Goal: Navigation & Orientation: Find specific page/section

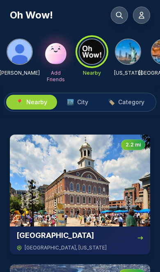
click at [83, 102] on span "City" at bounding box center [82, 102] width 11 height 8
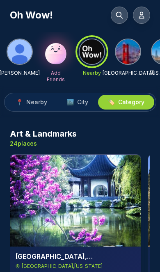
click at [32, 103] on span "Nearby" at bounding box center [36, 102] width 21 height 8
